Goal: Navigation & Orientation: Find specific page/section

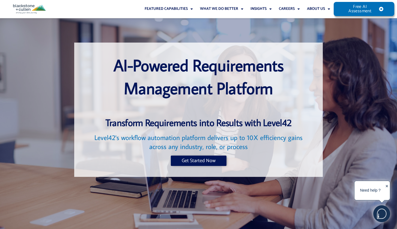
click at [336, 57] on div at bounding box center [338, 110] width 26 height 134
click at [310, 10] on link "About Us" at bounding box center [318, 9] width 30 height 18
click at [314, 9] on link "About Us" at bounding box center [318, 9] width 30 height 18
click at [314, 22] on link "Our People" at bounding box center [321, 22] width 37 height 8
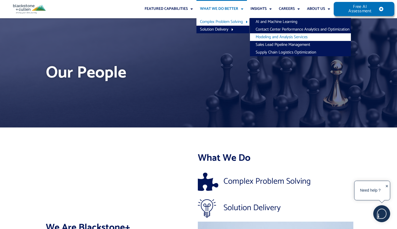
click at [263, 36] on link "Modeling and Analysis Services" at bounding box center [300, 37] width 101 height 8
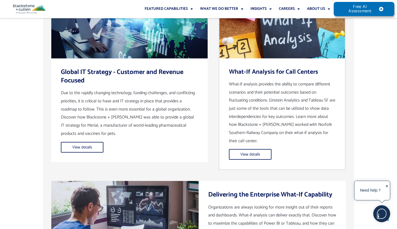
scroll to position [1595, 0]
